Goal: Information Seeking & Learning: Compare options

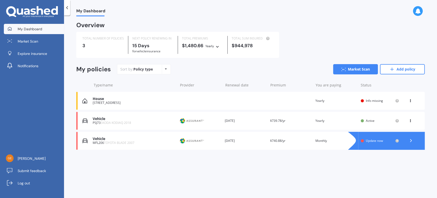
click at [98, 100] on div "House" at bounding box center [134, 98] width 82 height 4
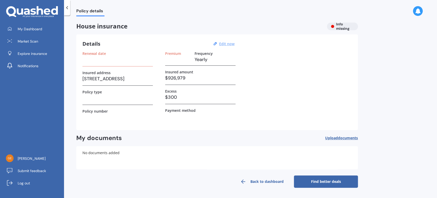
click at [225, 44] on u "Edit now" at bounding box center [226, 43] width 15 height 5
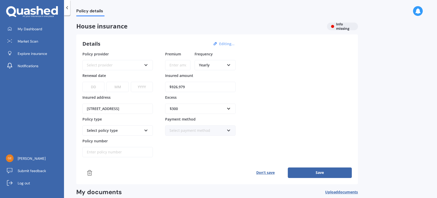
click at [144, 67] on div "Select provider AA AMI AMP ANZ ASB Ando BNZ Co-Operative Bank FMG Initio Kiwiba…" at bounding box center [117, 65] width 70 height 10
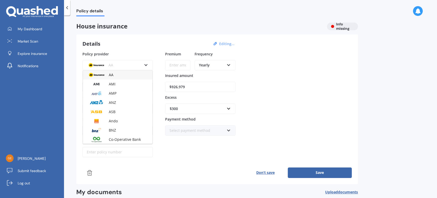
click at [146, 53] on div "AA AA AMI AMP ANZ ASB Ando BNZ Co-Operative Bank FMG Initio Kiwibank Lantern MA…" at bounding box center [117, 61] width 70 height 17
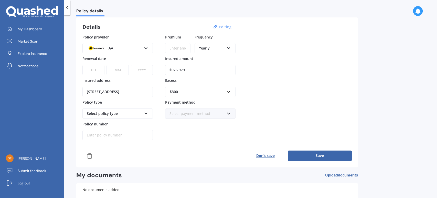
scroll to position [16, 0]
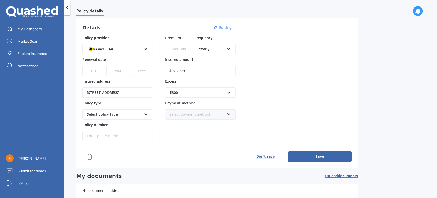
click at [142, 119] on div "Policy provider AA AA AMI AMP ANZ ASB Ando BNZ Co-Operative Bank FMG Initio Kiw…" at bounding box center [117, 88] width 70 height 106
click at [186, 69] on input "$926,979" at bounding box center [200, 71] width 70 height 10
type input "$9"
type input "$170,000"
click at [267, 154] on button "Don’t save" at bounding box center [265, 156] width 45 height 10
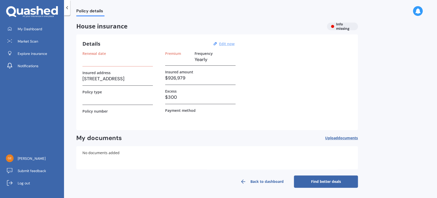
scroll to position [0, 0]
click at [86, 63] on div "Renewal date" at bounding box center [117, 58] width 70 height 15
click at [231, 45] on u "Edit now" at bounding box center [226, 43] width 15 height 5
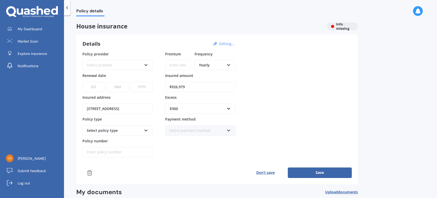
click at [145, 64] on icon at bounding box center [146, 64] width 4 height 4
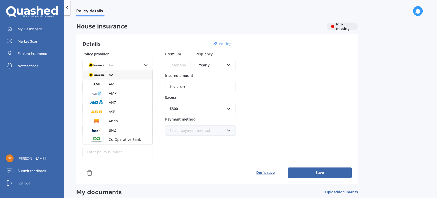
click at [145, 64] on icon at bounding box center [146, 64] width 4 height 4
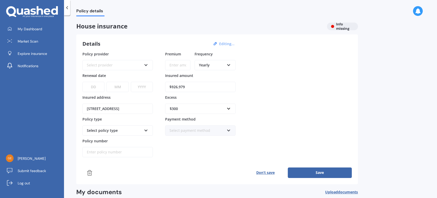
click at [97, 88] on select "DD 01 02 03 04 05 06 07 08 09 10 11 12 13 14 15 16 17 18 19 20 21 22 23 24 25 2…" at bounding box center [93, 87] width 22 height 10
click at [92, 87] on select "DD 01 02 03 04 05 06 07 08 09 10 11 12 13 14 15 16 17 18 19 20 21 22 23 24 25 2…" at bounding box center [93, 87] width 22 height 10
drag, startPoint x: 92, startPoint y: 87, endPoint x: 148, endPoint y: 56, distance: 63.8
click at [148, 56] on div "Policy provider Select provider AA AMI AMP ANZ ASB Ando BNZ Co-Operative Bank F…" at bounding box center [117, 104] width 70 height 106
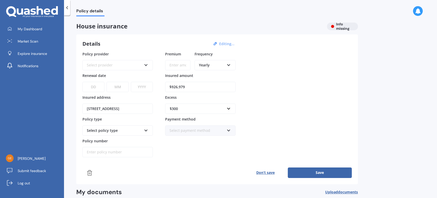
click at [145, 66] on icon at bounding box center [146, 64] width 4 height 4
click at [142, 41] on div "Details Editing..." at bounding box center [159, 43] width 154 height 7
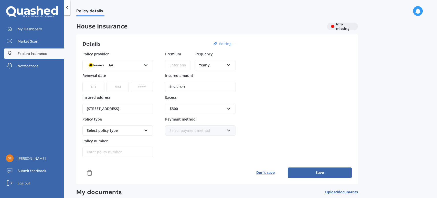
click at [34, 54] on span "Explore insurance" at bounding box center [32, 53] width 29 height 5
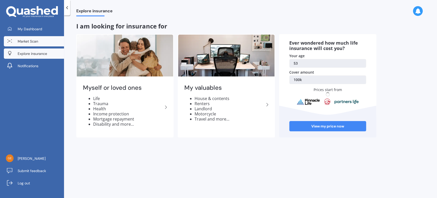
click at [34, 40] on span "Market Scan" at bounding box center [28, 41] width 20 height 5
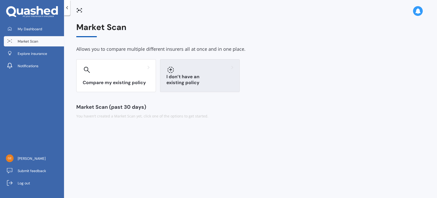
click at [198, 74] on div "I don’t have an existing policy" at bounding box center [200, 75] width 80 height 33
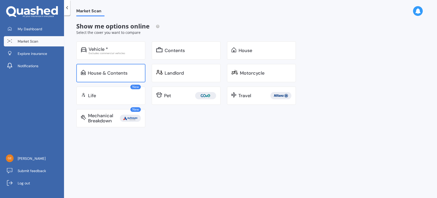
click at [125, 71] on div "House & Contents" at bounding box center [108, 72] width 40 height 5
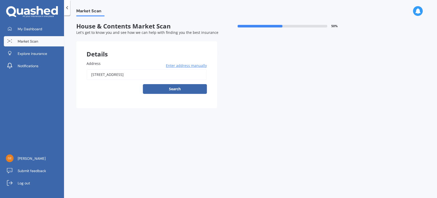
click at [182, 65] on span "Enter address manually" at bounding box center [186, 65] width 41 height 5
